Goal: Information Seeking & Learning: Learn about a topic

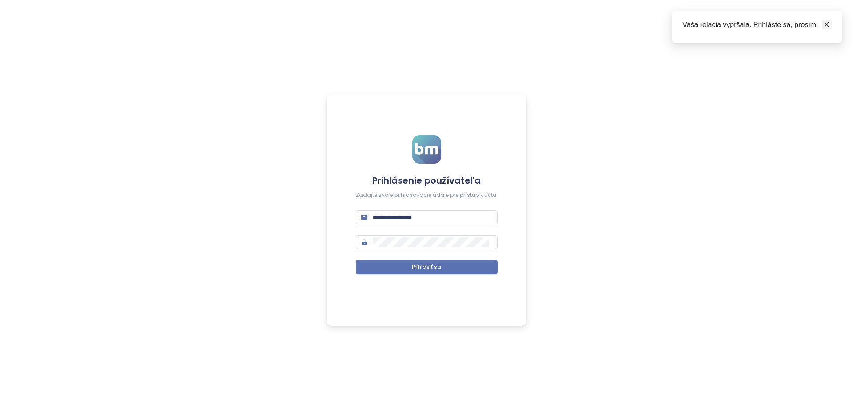
click at [425, 23] on icon "close" at bounding box center [827, 24] width 6 height 6
click at [417, 210] on span at bounding box center [427, 217] width 142 height 14
click at [417, 214] on input "text" at bounding box center [432, 217] width 119 height 10
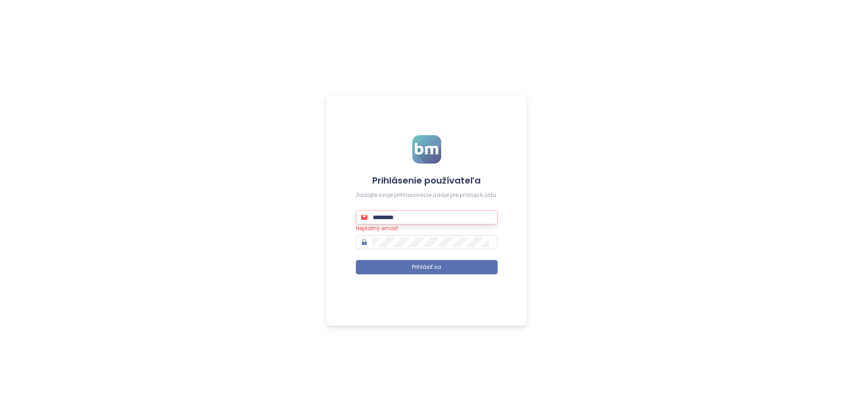
type input "**********"
click at [356, 260] on button "Prihlásiť sa" at bounding box center [427, 267] width 142 height 14
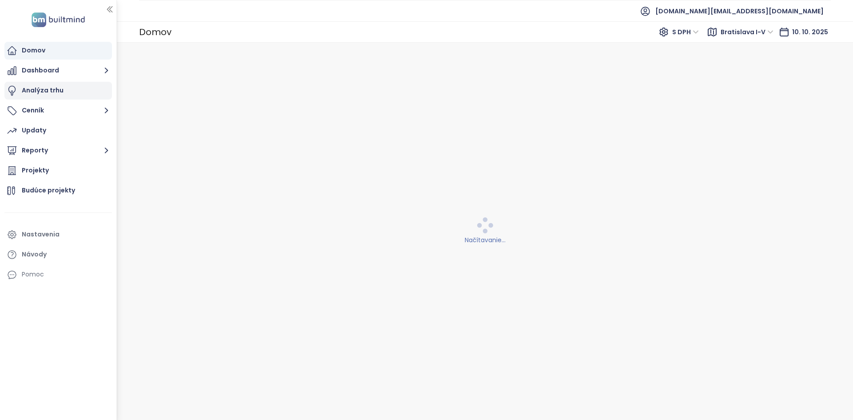
click at [71, 82] on div "Analýza trhu" at bounding box center [57, 91] width 107 height 18
click at [178, 32] on span "[GEOGRAPHIC_DATA]" at bounding box center [192, 32] width 79 height 13
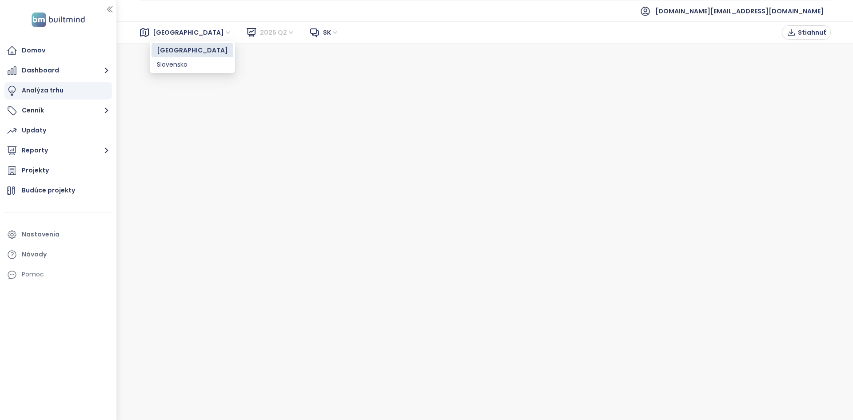
click at [260, 32] on span "2025 Q2" at bounding box center [277, 32] width 35 height 13
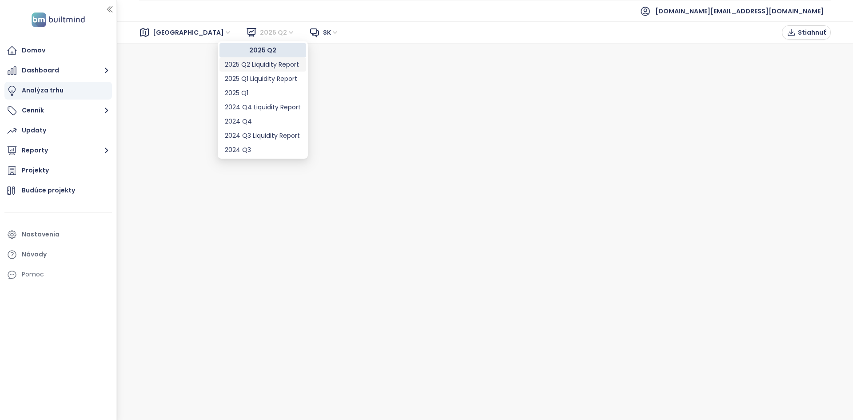
click at [257, 63] on div "2025 Q2 Liquidity Report" at bounding box center [263, 65] width 76 height 10
